Goal: Find specific page/section: Find specific page/section

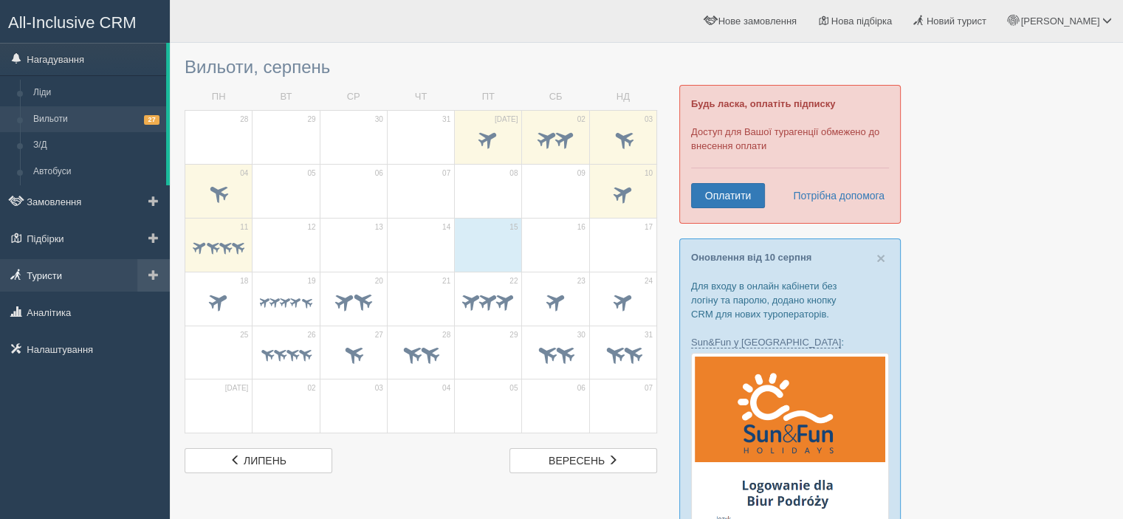
click at [53, 277] on link "Туристи" at bounding box center [85, 275] width 170 height 32
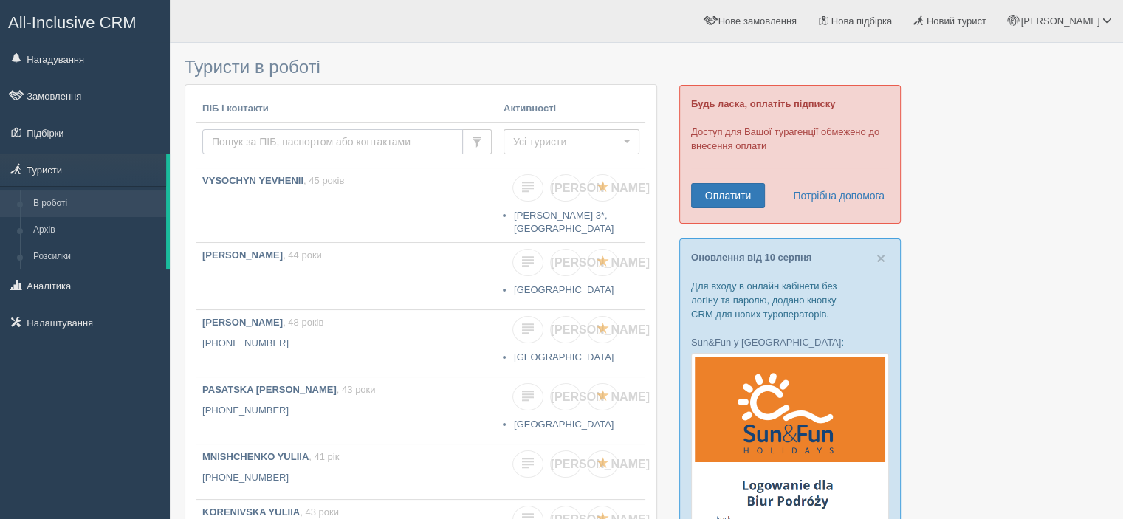
click at [244, 141] on input "text" at bounding box center [332, 141] width 261 height 25
type input "[DATE]"
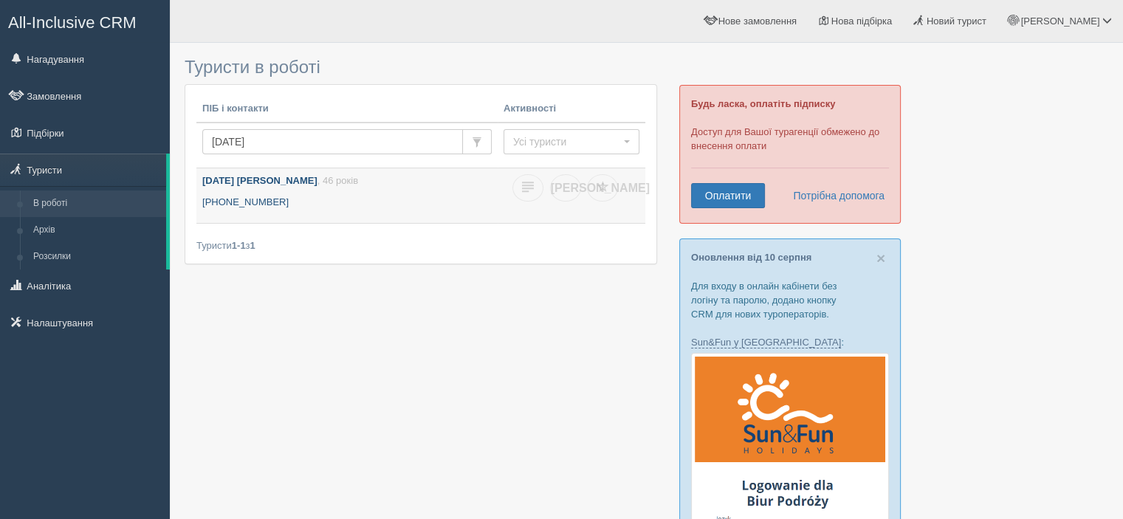
click at [244, 178] on b "[DATE] [PERSON_NAME]" at bounding box center [259, 180] width 115 height 11
